Goal: Information Seeking & Learning: Learn about a topic

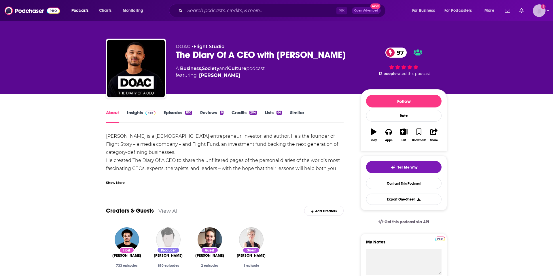
click at [544, 13] on img "Logged in as Marketing09" at bounding box center [539, 10] width 13 height 13
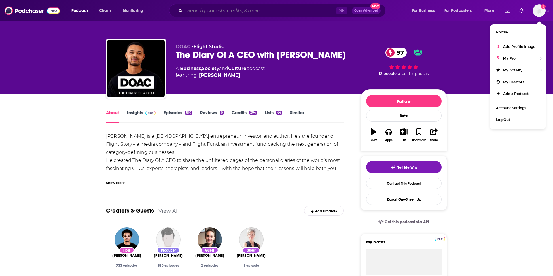
click at [268, 12] on input "Search podcasts, credits, & more..." at bounding box center [261, 10] width 152 height 9
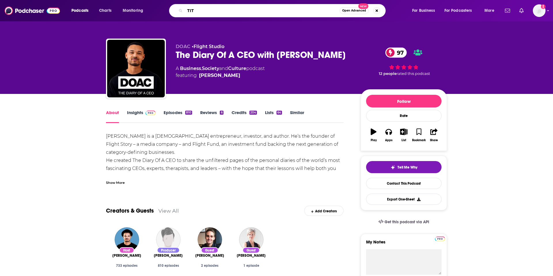
type input "TITV"
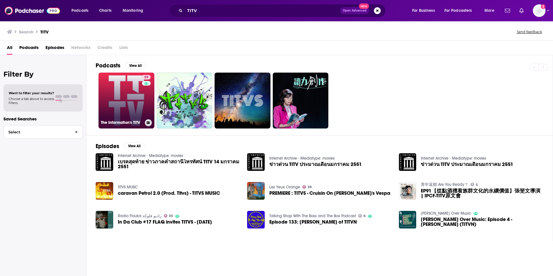
click at [126, 109] on link "59 The Information's TITV" at bounding box center [127, 101] width 56 height 56
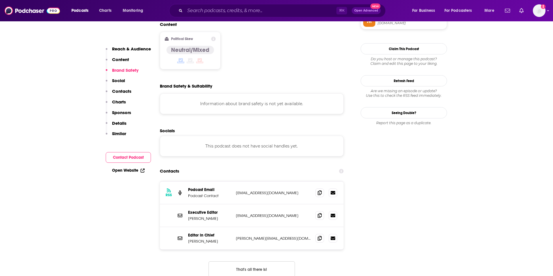
scroll to position [453, 0]
